Goal: Task Accomplishment & Management: Complete application form

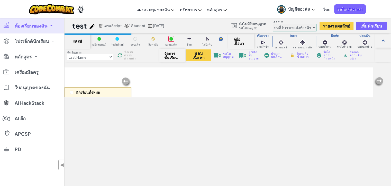
click at [45, 32] on link "ห้องเรียนของฉัน" at bounding box center [32, 25] width 64 height 15
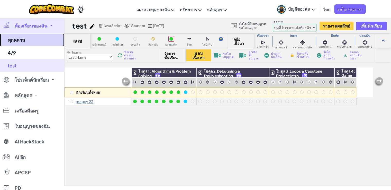
click at [34, 39] on link "ทุกคลาส" at bounding box center [32, 39] width 64 height 13
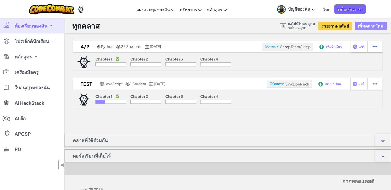
click at [367, 28] on button "เพิ่มคลาสใหม่" at bounding box center [371, 26] width 32 height 8
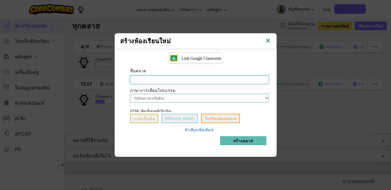
click at [210, 80] on input "ชื่อคลาส จำเป็นต้องกรอก[PERSON_NAME]" at bounding box center [199, 79] width 139 height 9
type input "4/8"
click at [146, 118] on button "ระดับเบื้องต้น" at bounding box center [144, 118] width 28 height 9
click at [200, 130] on link "ตัวเลือกเพิ่มเติม ∨" at bounding box center [199, 129] width 29 height 5
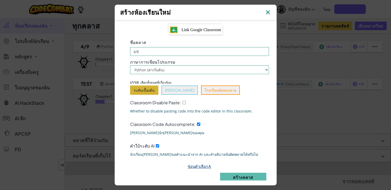
click at [196, 164] on link "ซ่อนตัวเลือก ∧" at bounding box center [200, 165] width 24 height 5
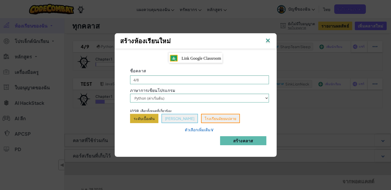
click at [242, 123] on div "ชื่อคลาส 4/8 ภาษาการเขียนโปรแกรม Python (ค่าเริ่มต้น) JavaScript เกรด เลือกทั้ง…" at bounding box center [199, 108] width 154 height 82
click at [219, 103] on div "ชื่อคลาส 4/8 ภาษาการเขียนโปรแกรม Python (ค่าเริ่มต้น) JavaScript เกรด เลือกทั้ง…" at bounding box center [199, 108] width 154 height 82
click at [223, 101] on select "Python (ค่าเริ่มต้น) JavaScript" at bounding box center [199, 98] width 139 height 9
click at [250, 130] on div "ชื่อคลาส 4/8 ภาษาการเขียนโปรแกรม Python (ค่าเริ่มต้น) JavaScript เกรด เลือกทั้ง…" at bounding box center [199, 108] width 154 height 82
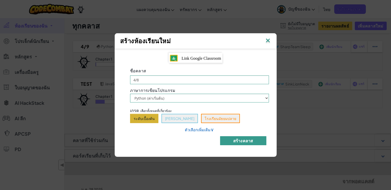
click at [259, 139] on button "สร้างคลาส" at bounding box center [243, 140] width 46 height 9
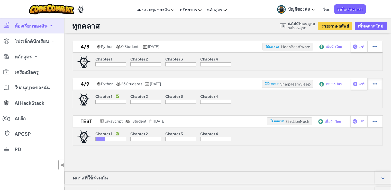
click at [376, 52] on div at bounding box center [374, 46] width 15 height 11
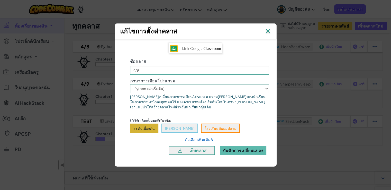
click at [269, 33] on img at bounding box center [267, 32] width 7 height 8
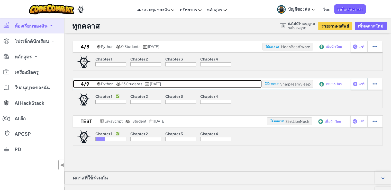
click at [205, 86] on link "4/9 Python 23 Students [DATE]" at bounding box center [167, 84] width 189 height 8
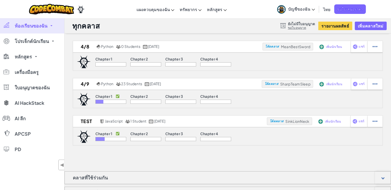
click at [261, 61] on div "Chapter 1 Chapter 2 Chapter 3 Chapter 4" at bounding box center [228, 61] width 310 height 18
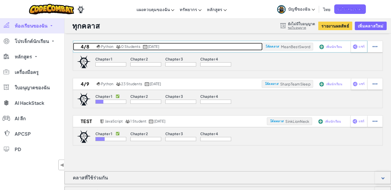
click at [227, 48] on link "4/8 Python 0 Students [DATE]" at bounding box center [167, 47] width 189 height 8
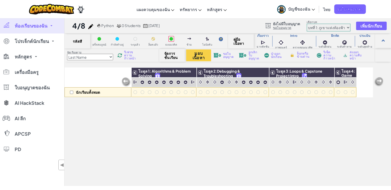
click at [106, 75] on div "นักเรียนทั้งหมด" at bounding box center [98, 82] width 67 height 30
click at [112, 81] on div "นักเรียนทั้งหมด" at bounding box center [98, 82] width 67 height 30
click at [93, 83] on div "นักเรียนทั้งหมด" at bounding box center [98, 82] width 67 height 30
drag, startPoint x: 192, startPoint y: 166, endPoint x: 196, endPoint y: 148, distance: 18.1
click at [192, 166] on div "นักเรียนทั้งหมด โมดูล 1: Algorithms & Problem Solving โมดูล 2:Debugging & Troub…" at bounding box center [219, 98] width 308 height 164
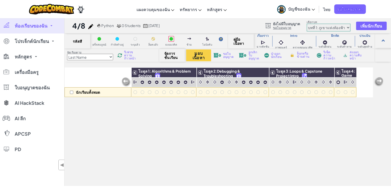
click at [111, 70] on div "นักเรียนทั้งหมด" at bounding box center [98, 82] width 67 height 30
click at [358, 131] on div "นักเรียนทั้งหมด โมดูล 1: Algorithms & Problem Solving โมดูล 2:Debugging & Troub…" at bounding box center [219, 98] width 308 height 164
click at [167, 55] on span "จัดการชั้นเรียน" at bounding box center [171, 55] width 15 height 8
drag, startPoint x: 80, startPoint y: 25, endPoint x: 48, endPoint y: 28, distance: 32.0
click at [79, 25] on h1 "4/8" at bounding box center [78, 26] width 13 height 10
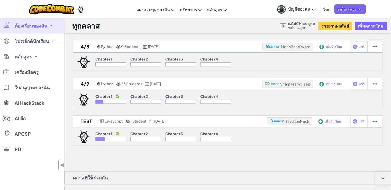
click at [359, 50] on div "แชร์" at bounding box center [359, 46] width 17 height 11
select select "write"
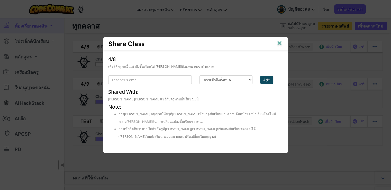
click at [280, 39] on div "Share Class" at bounding box center [195, 43] width 185 height 13
click at [280, 41] on img at bounding box center [279, 44] width 7 height 8
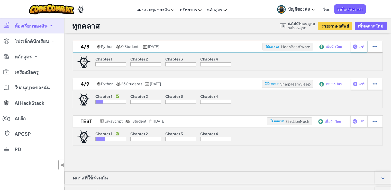
click at [337, 49] on div "เพิ่มนักเรียน" at bounding box center [330, 47] width 25 height 12
click at [337, 46] on span "เพิ่มนักเรียน" at bounding box center [334, 46] width 16 height 3
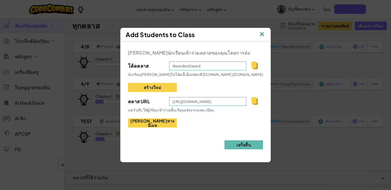
click at [253, 102] on img at bounding box center [254, 101] width 6 height 8
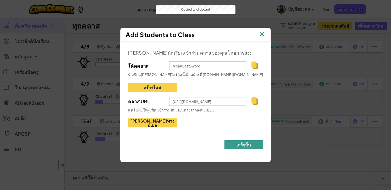
click at [239, 142] on button "เสร็จสิ้น" at bounding box center [243, 144] width 39 height 9
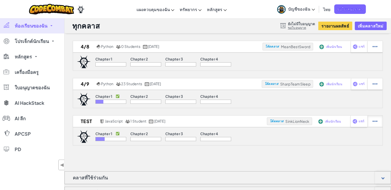
click at [373, 49] on img at bounding box center [374, 46] width 5 height 5
select select "javascript"
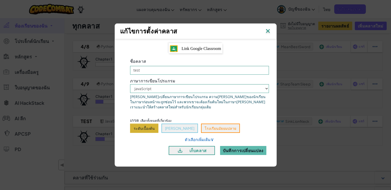
click at [269, 29] on img at bounding box center [267, 32] width 7 height 8
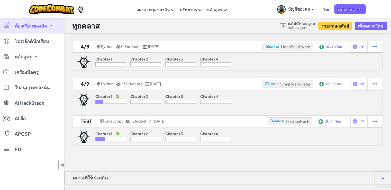
click at [84, 68] on img at bounding box center [84, 61] width 14 height 13
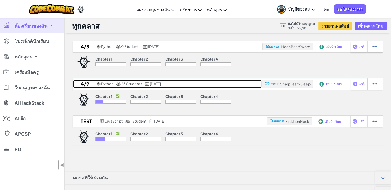
click at [156, 84] on span "[DATE]" at bounding box center [155, 83] width 11 height 5
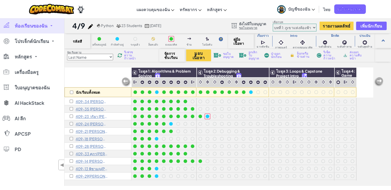
click at [381, 83] on img at bounding box center [378, 82] width 10 height 10
click at [379, 81] on img at bounding box center [378, 82] width 10 height 10
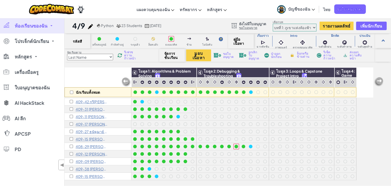
click at [91, 144] on p "408-29 [PERSON_NAME]กาญจน์ [PERSON_NAME]" at bounding box center [92, 146] width 32 height 4
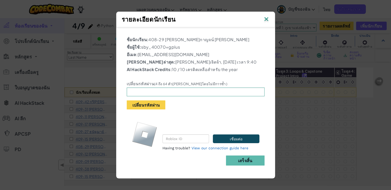
click at [267, 18] on img at bounding box center [266, 20] width 7 height 8
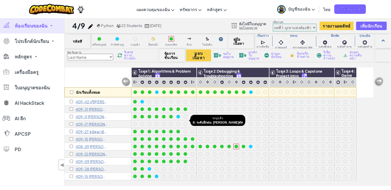
scroll to position [0, 0]
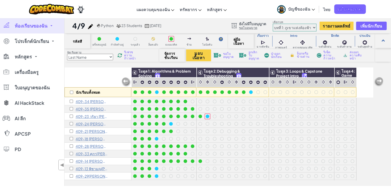
click at [104, 75] on div "นักเรียนทั้งหมด" at bounding box center [98, 82] width 67 height 30
click at [380, 125] on div "นักเรียนทั้งหมด โมดูล 1: Algorithms & Problem Solving โมดูล 2:Debugging & Troub…" at bounding box center [228, 126] width 326 height 118
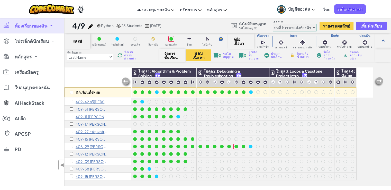
click at [97, 78] on div "นักเรียนทั้งหมด" at bounding box center [98, 82] width 67 height 30
click at [85, 81] on div "นักเรียนทั้งหมด" at bounding box center [98, 82] width 67 height 30
click at [317, 10] on link "บัญชีของฉัน" at bounding box center [296, 9] width 43 height 16
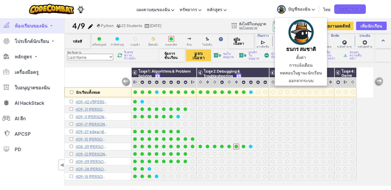
click at [317, 10] on link "บัญชีของฉัน" at bounding box center [296, 9] width 43 height 16
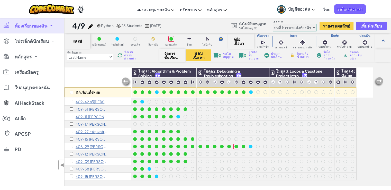
click at [94, 76] on div "นักเรียนทั้งหมด" at bounding box center [98, 82] width 67 height 30
drag, startPoint x: 98, startPoint y: 81, endPoint x: 98, endPoint y: 84, distance: 2.8
click at [98, 84] on div "นักเรียนทั้งหมด" at bounding box center [98, 82] width 67 height 30
click at [77, 79] on div "นักเรียนทั้งหมด" at bounding box center [98, 82] width 67 height 30
click at [92, 73] on div "นักเรียนทั้งหมด" at bounding box center [98, 82] width 67 height 30
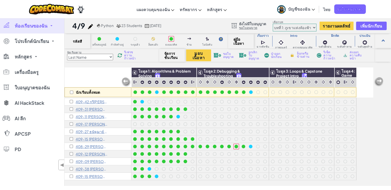
click at [110, 78] on div "นักเรียนทั้งหมด" at bounding box center [98, 82] width 67 height 30
click at [35, 29] on link "ห้องเรียนของฉัน" at bounding box center [32, 25] width 64 height 15
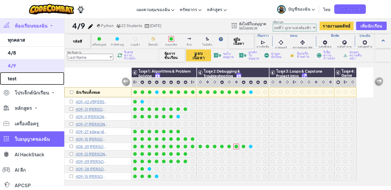
click at [30, 84] on link "test" at bounding box center [32, 78] width 64 height 13
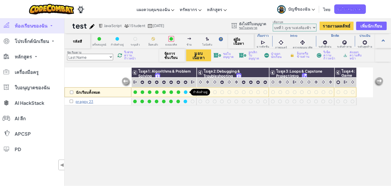
click at [184, 92] on div at bounding box center [186, 92] width 4 height 4
click at [29, 27] on span "ห้องเรียนของฉัน" at bounding box center [31, 25] width 33 height 5
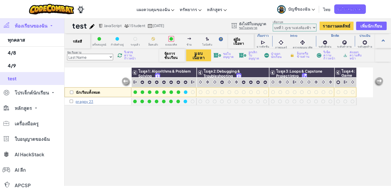
click at [43, 26] on span "ห้องเรียนของฉัน" at bounding box center [31, 25] width 33 height 5
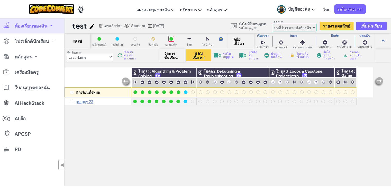
click at [63, 11] on img at bounding box center [51, 9] width 45 height 11
click at [54, 26] on link "ห้องเรียนของฉัน" at bounding box center [32, 25] width 64 height 15
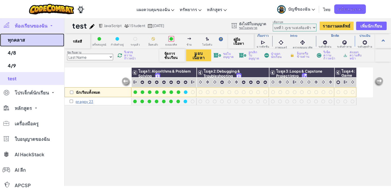
click at [40, 40] on link "ทุกคลาส" at bounding box center [32, 39] width 64 height 13
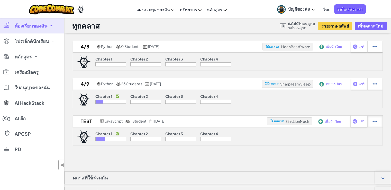
click at [377, 49] on img at bounding box center [374, 46] width 5 height 5
select select "javascript"
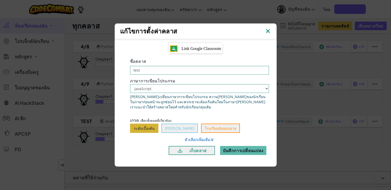
click at [268, 34] on img at bounding box center [267, 32] width 7 height 8
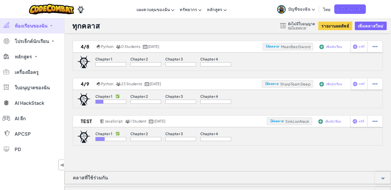
click at [83, 68] on img at bounding box center [84, 61] width 14 height 13
click at [289, 158] on div "4/8 Python 0 Students [DATE] โค้ดคลาส MeanBestSword [PERSON_NAME]นักเรียน แชร์ …" at bounding box center [228, 159] width 326 height 237
click at [245, 23] on div "ทุกคลาส ยังไม่มีใบอนุญาต ขอใบอนุญาต รายงานผลลัพธ์ [PERSON_NAME]คลาสใหม่" at bounding box center [228, 25] width 326 height 15
click at [245, 16] on div "สลับการนำทาง แผงควบคุมของฉัน กระดานควบคุมของครู Ozaria แดชบอร์ดครู CodeCombat ท…" at bounding box center [196, 9] width 394 height 18
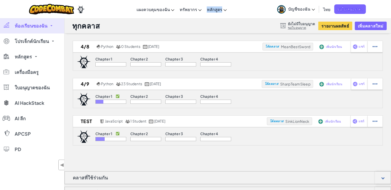
click at [245, 16] on div "สลับการนำทาง แผงควบคุมของฉัน กระดานควบคุมของครู Ozaria แดชบอร์ดครู CodeCombat ท…" at bounding box center [196, 9] width 394 height 18
click at [244, 12] on div "สลับการนำทาง แผงควบคุมของฉัน กระดานควบคุมของครู Ozaria แดชบอร์ดครู CodeCombat ท…" at bounding box center [196, 9] width 394 height 18
click at [244, 13] on div "สลับการนำทาง แผงควบคุมของฉัน กระดานควบคุมของครู Ozaria แดชบอร์ดครู CodeCombat ท…" at bounding box center [196, 9] width 394 height 18
click at [250, 12] on div "สลับการนำทาง แผงควบคุมของฉัน กระดานควบคุมของครู Ozaria แดชบอร์ดครู CodeCombat ท…" at bounding box center [196, 9] width 394 height 18
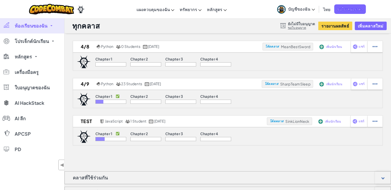
click at [125, 14] on div "สลับการนำทาง แผงควบคุมของฉัน กระดานควบคุมของครู Ozaria แดชบอร์ดครู CodeCombat ท…" at bounding box center [196, 9] width 394 height 18
click at [108, 11] on div "สลับการนำทาง แผงควบคุมของฉัน กระดานควบคุมของครู Ozaria แดชบอร์ดครู CodeCombat ท…" at bounding box center [196, 9] width 394 height 18
